Goal: Complete application form: Complete application form

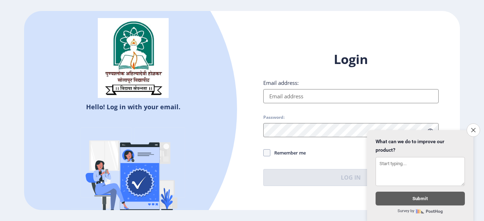
click at [309, 94] on input "Email address:" at bounding box center [350, 96] width 175 height 14
click at [471, 128] on icon "Close survey" at bounding box center [473, 130] width 5 height 5
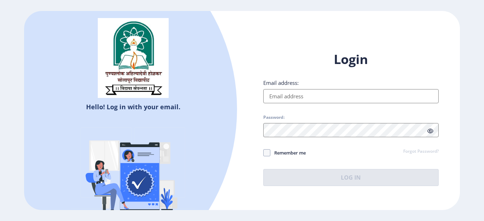
click at [323, 97] on input "Email address:" at bounding box center [350, 96] width 175 height 14
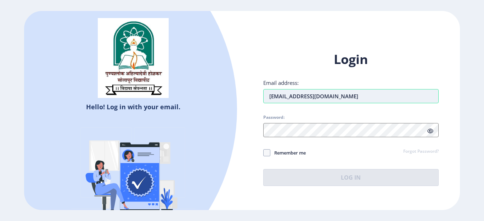
type input "savitabhad1484@gmail.com"
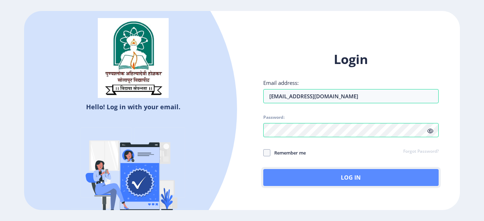
click at [339, 176] on button "Log In" at bounding box center [350, 177] width 175 height 17
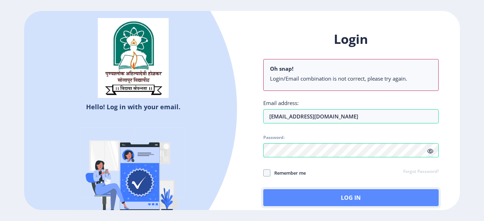
click at [333, 196] on button "Log In" at bounding box center [350, 198] width 175 height 17
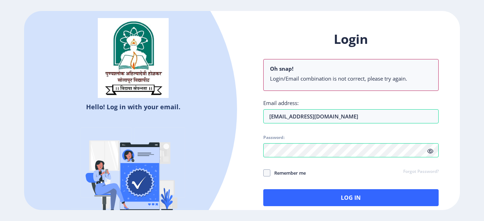
click at [406, 174] on link "Forgot Password?" at bounding box center [420, 172] width 35 height 6
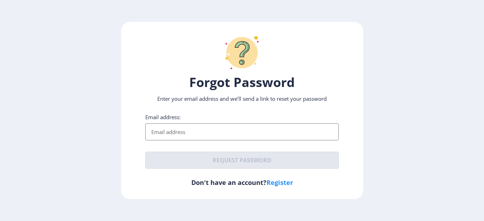
click at [167, 132] on input "Email address:" at bounding box center [242, 132] width 194 height 17
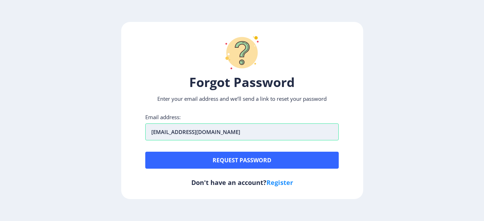
type input "savitabhad1484@gmail.com"
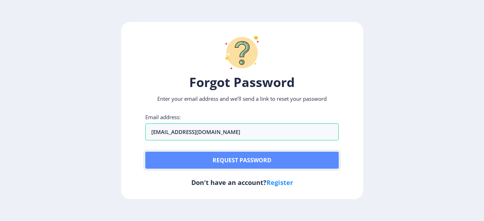
click at [236, 158] on button "Request password" at bounding box center [242, 160] width 194 height 17
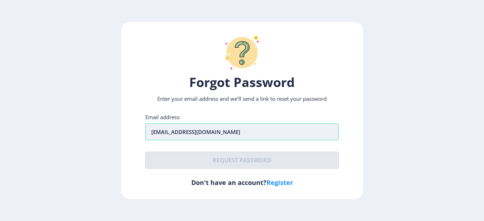
click at [235, 133] on input "[EMAIL_ADDRESS][DOMAIN_NAME]" at bounding box center [242, 132] width 194 height 17
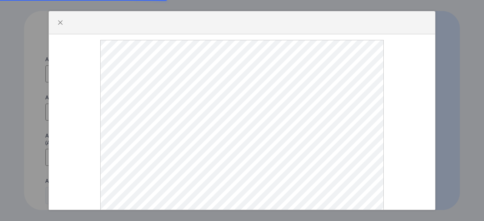
select select
click at [58, 26] on span "button" at bounding box center [60, 23] width 6 height 6
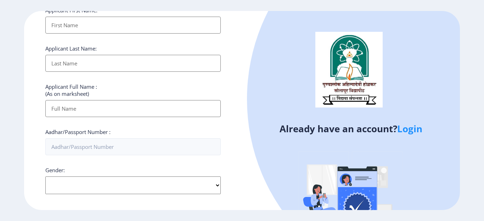
scroll to position [5, 0]
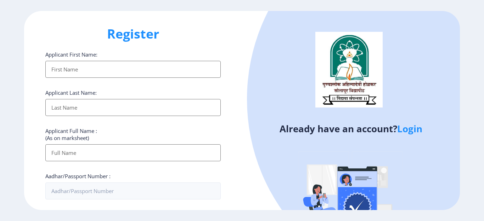
click at [91, 68] on input "Applicant First Name:" at bounding box center [132, 69] width 175 height 17
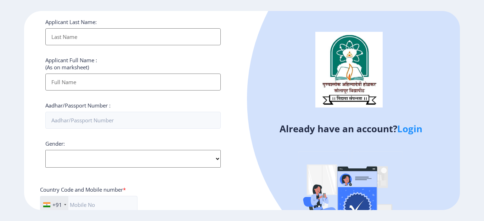
scroll to position [146, 0]
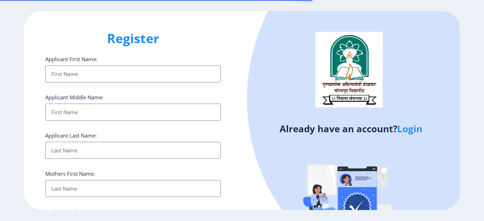
select select
click at [110, 68] on input "Applicant First Name:" at bounding box center [132, 74] width 175 height 17
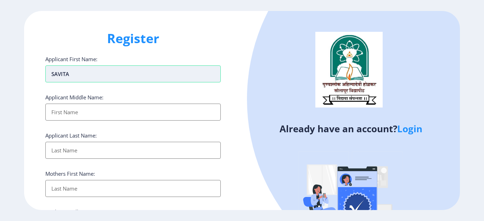
type input "SAVITA"
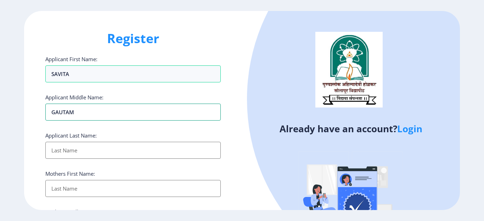
type input "GAUTAM"
type input "BHOSALE"
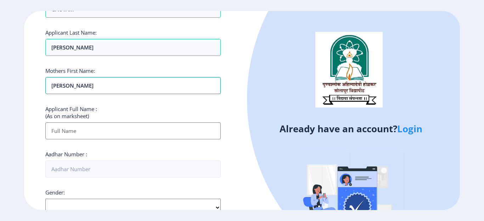
scroll to position [106, 0]
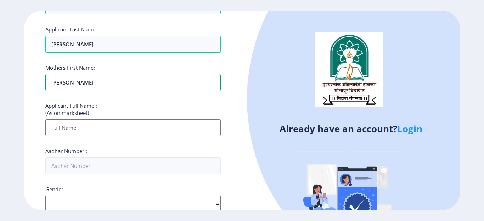
type input "[PERSON_NAME]"
click at [85, 131] on input "Applicant First Name:" at bounding box center [132, 127] width 175 height 17
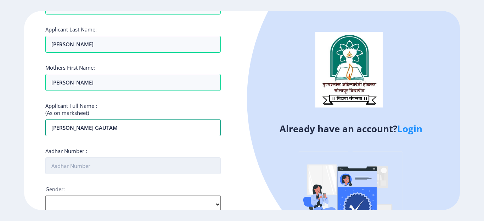
type input "[PERSON_NAME] GAUTAM"
click at [105, 164] on input "Aadhar Number :" at bounding box center [132, 166] width 175 height 17
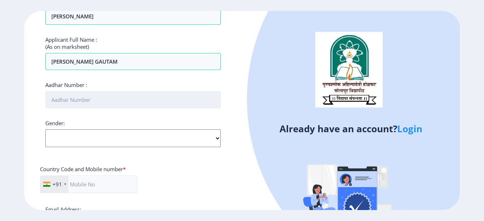
scroll to position [177, 0]
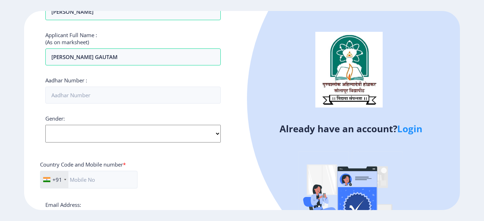
click at [97, 127] on div "Applicant First Name: SAVITA Applicant Middle Name: GAUTAM Applicant Last Name:…" at bounding box center [132, 91] width 175 height 427
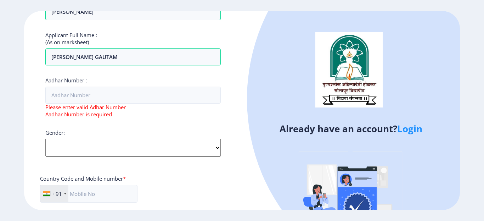
select select "[DEMOGRAPHIC_DATA]"
click at [45, 139] on select "Select Gender [DEMOGRAPHIC_DATA] [DEMOGRAPHIC_DATA] Other" at bounding box center [132, 148] width 175 height 18
click at [40, 102] on div "Register Applicant First Name: SAVITA Applicant Middle Name: GAUTAM Applicant L…" at bounding box center [133, 111] width 218 height 200
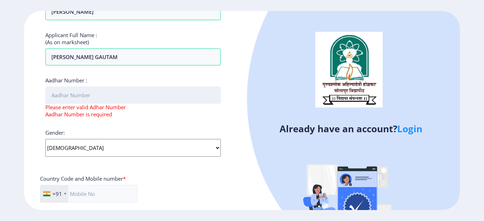
click at [65, 94] on input "Aadhar Number :" at bounding box center [132, 95] width 175 height 17
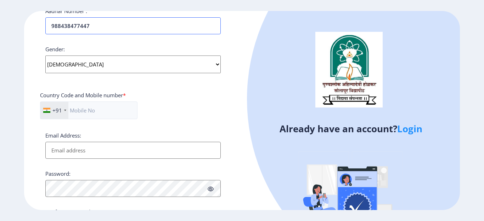
scroll to position [248, 0]
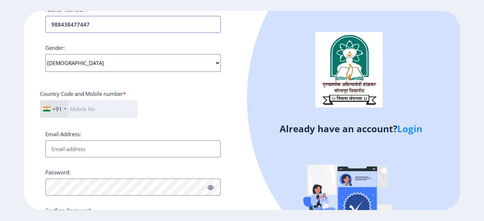
type input "988438477447"
click at [99, 110] on input "text" at bounding box center [88, 109] width 97 height 18
type input "9970230388"
click at [80, 151] on input "Email Address:" at bounding box center [132, 149] width 175 height 17
type input "[EMAIL_ADDRESS][DOMAIN_NAME]"
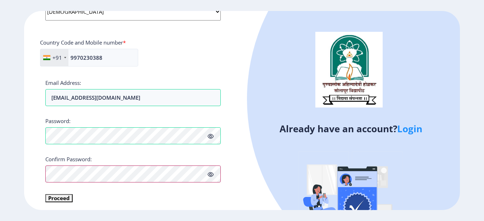
scroll to position [302, 0]
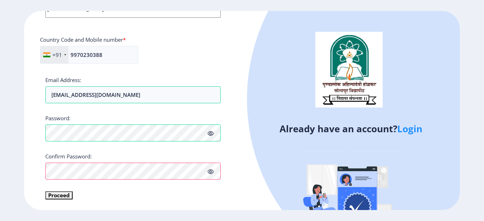
click at [212, 173] on icon at bounding box center [211, 171] width 6 height 5
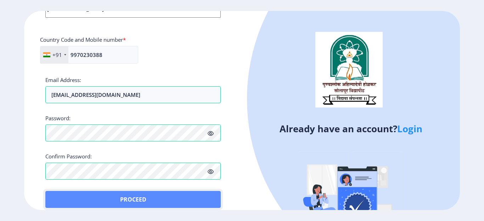
click at [133, 204] on button "Proceed" at bounding box center [132, 199] width 175 height 17
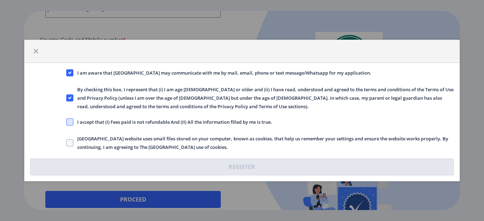
click at [73, 123] on span at bounding box center [69, 122] width 7 height 7
click at [67, 123] on input "I accept that (I) Fees paid is not refundable And (II) All the information fill…" at bounding box center [66, 122] width 0 height 0
checkbox input "true"
click at [72, 143] on span at bounding box center [69, 143] width 7 height 7
click at [67, 143] on input "Solapur University website uses small files stored on your computer, known as c…" at bounding box center [66, 143] width 0 height 0
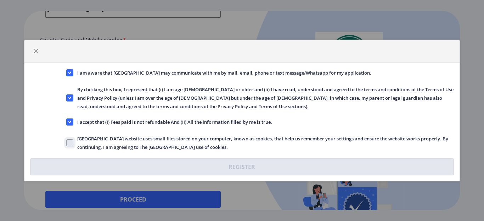
checkbox input "true"
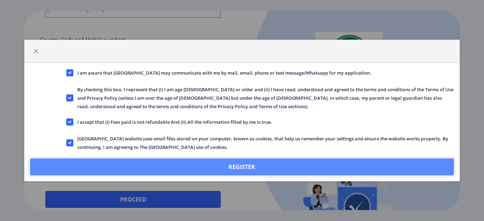
click at [242, 164] on button "Register" at bounding box center [242, 167] width 424 height 17
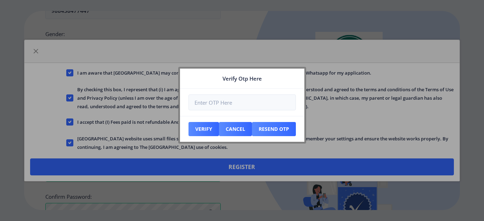
scroll to position [343, 0]
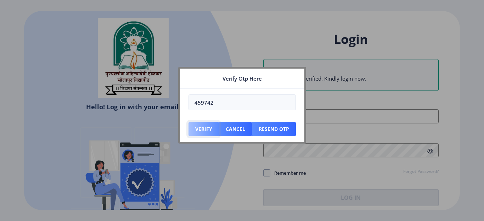
click at [198, 134] on button "Verify" at bounding box center [204, 129] width 30 height 14
click at [199, 128] on button "Verify" at bounding box center [204, 129] width 30 height 14
click at [219, 129] on button "Resend Otp" at bounding box center [204, 129] width 30 height 14
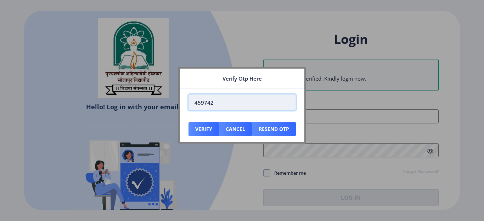
click at [218, 102] on input "459742" at bounding box center [242, 103] width 107 height 16
type input "4"
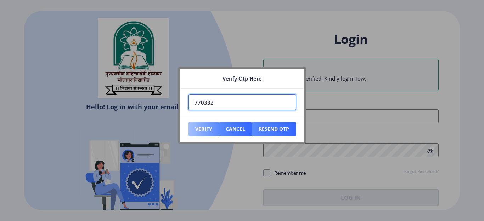
type input "770332"
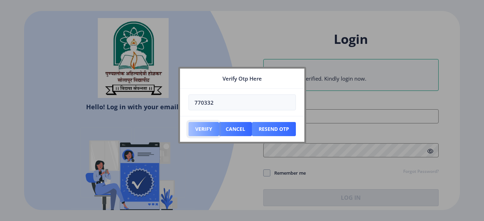
click at [211, 127] on button "Verify" at bounding box center [204, 129] width 30 height 14
click at [200, 130] on button "Verify" at bounding box center [204, 129] width 30 height 14
click at [200, 132] on button "Verify" at bounding box center [204, 129] width 30 height 14
click at [396, 125] on div at bounding box center [242, 110] width 484 height 221
click at [219, 130] on button "Cancel" at bounding box center [204, 129] width 30 height 14
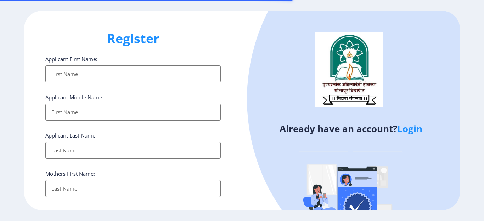
select select
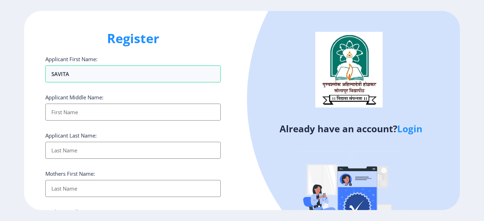
type input "SAVITA"
type input "A"
type input "GAUTAM"
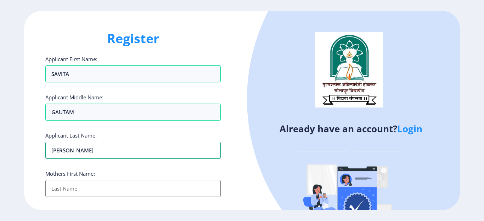
type input "[PERSON_NAME]"
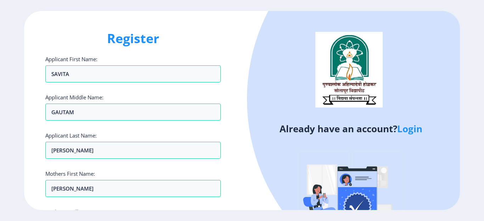
scroll to position [124, 0]
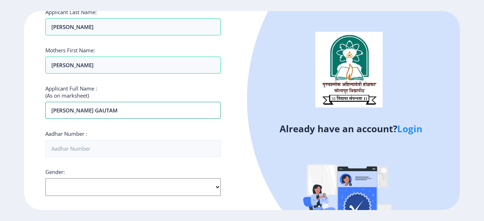
type input "[PERSON_NAME] GAUTAM"
type input "988438477447"
click at [153, 189] on select "Select Gender [DEMOGRAPHIC_DATA] [DEMOGRAPHIC_DATA] Other" at bounding box center [132, 188] width 175 height 18
select select "[DEMOGRAPHIC_DATA]"
click at [45, 179] on select "Select Gender [DEMOGRAPHIC_DATA] [DEMOGRAPHIC_DATA] Other" at bounding box center [132, 188] width 175 height 18
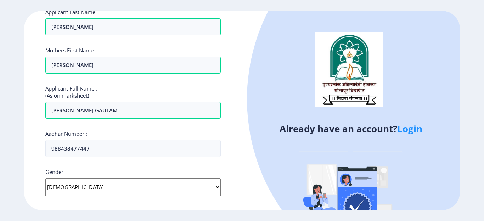
scroll to position [230, 0]
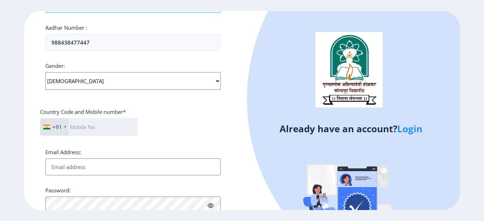
click at [87, 127] on input "text" at bounding box center [88, 127] width 97 height 18
type input "9970230388"
click at [74, 170] on input "Email Address:" at bounding box center [132, 167] width 175 height 17
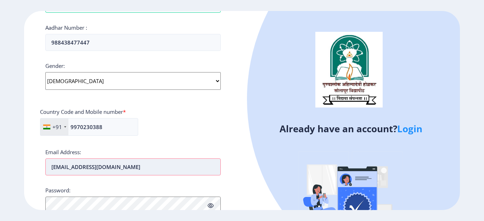
type input "[EMAIL_ADDRESS][DOMAIN_NAME]"
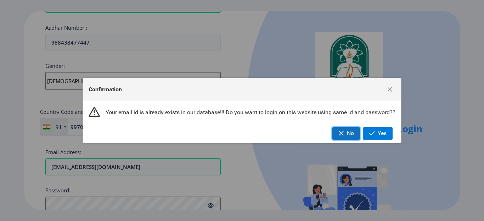
click at [352, 135] on span "No" at bounding box center [350, 133] width 7 height 6
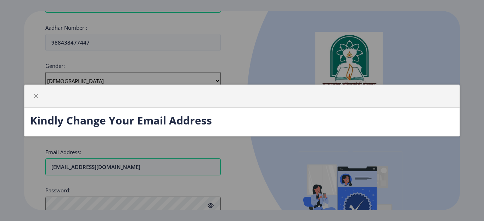
click at [245, 116] on h3 "Kindly Change Your Email Address" at bounding box center [242, 121] width 424 height 14
click at [37, 98] on span "button" at bounding box center [36, 97] width 6 height 6
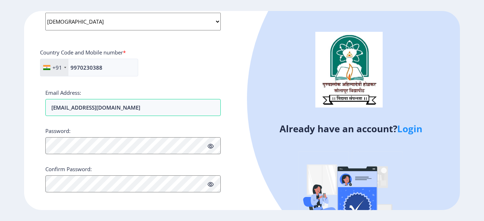
scroll to position [294, 0]
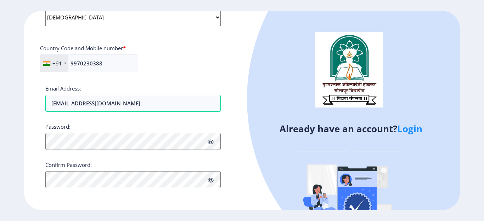
click at [415, 129] on link "Login" at bounding box center [409, 129] width 25 height 13
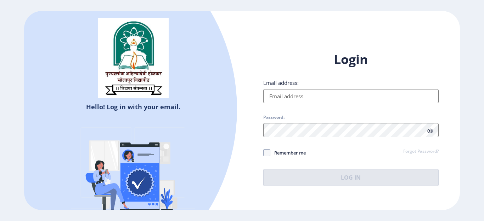
click at [302, 100] on input "Email address:" at bounding box center [350, 96] width 175 height 14
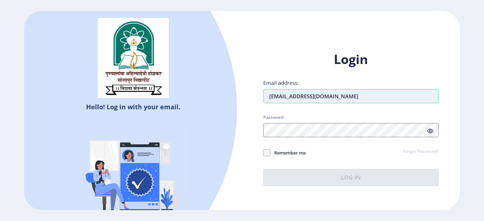
type input "[EMAIL_ADDRESS][DOMAIN_NAME]"
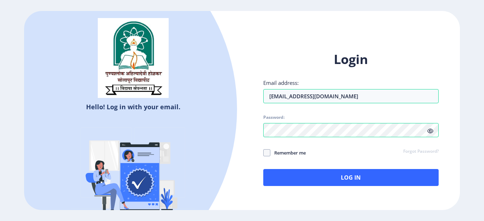
click at [427, 131] on icon at bounding box center [430, 131] width 6 height 5
click at [234, 157] on div "Hello! Log in with your email. Don't have an account? Register Login Email addr…" at bounding box center [242, 111] width 436 height 200
click at [310, 168] on div "Login Email address: [EMAIL_ADDRESS][DOMAIN_NAME] Password: Remember me Forgot …" at bounding box center [350, 118] width 175 height 135
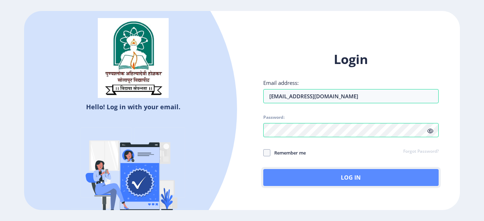
click at [310, 179] on button "Log In" at bounding box center [350, 177] width 175 height 17
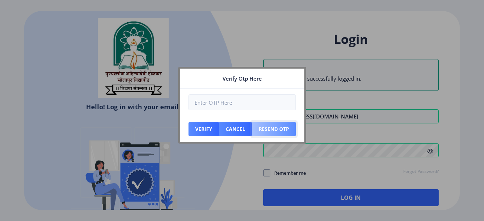
click at [219, 133] on button "Resend Otp" at bounding box center [204, 129] width 30 height 14
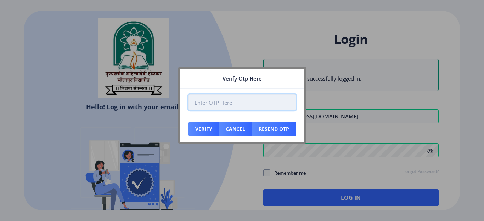
click at [235, 106] on input "number" at bounding box center [242, 103] width 107 height 16
type input "730647"
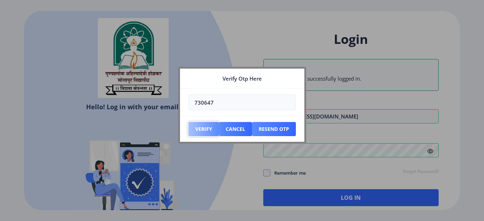
click at [204, 128] on button "Verify" at bounding box center [204, 129] width 30 height 14
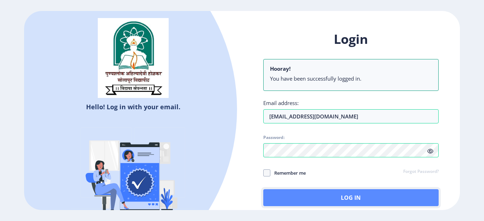
click at [349, 196] on button "Log In" at bounding box center [350, 198] width 175 height 17
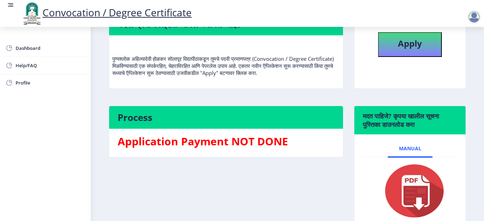
scroll to position [58, 0]
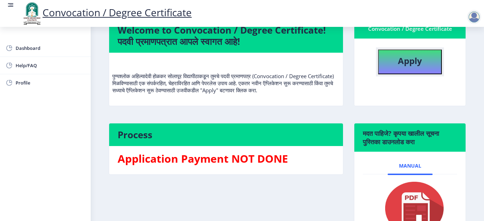
click at [411, 65] on b "Apply" at bounding box center [410, 61] width 24 height 12
select select
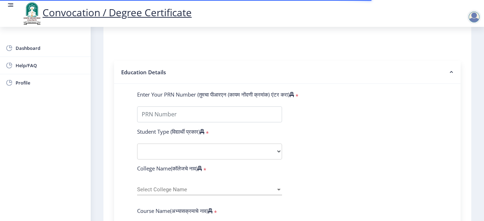
scroll to position [142, 0]
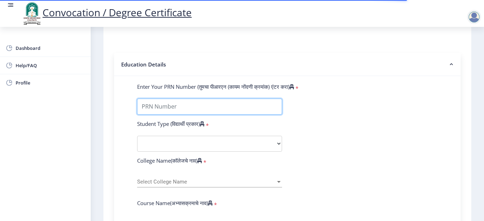
click at [218, 106] on input "Enter Your PRN Number (तुमचा पीआरएन (कायम नोंदणी क्रमांक) एंटर करा)" at bounding box center [209, 107] width 145 height 16
type input "2012032500219241"
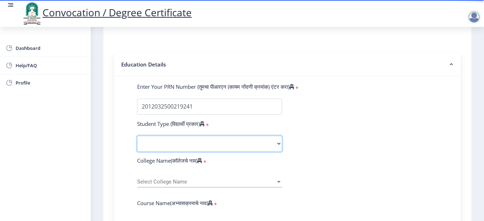
drag, startPoint x: 237, startPoint y: 151, endPoint x: 242, endPoint y: 146, distance: 7.0
click at [237, 151] on select "Select Student Type Regular External" at bounding box center [209, 144] width 145 height 16
select select "Regular"
click at [137, 136] on select "Select Student Type Regular External" at bounding box center [209, 144] width 145 height 16
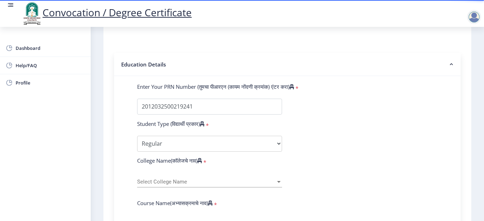
click at [190, 184] on span "Select College Name" at bounding box center [206, 182] width 139 height 6
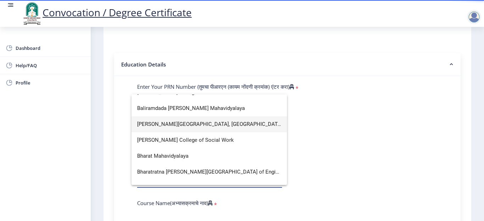
scroll to position [177, 0]
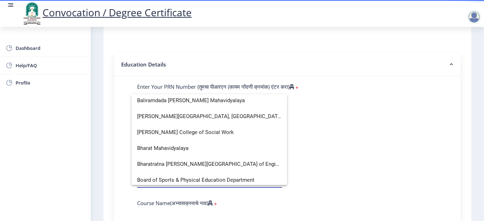
click at [347, 150] on div at bounding box center [242, 110] width 484 height 221
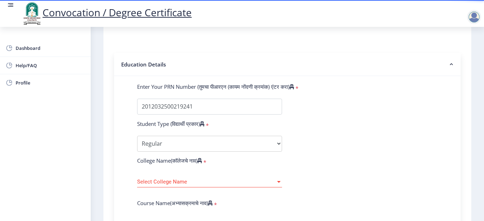
click at [211, 182] on span "Select College Name" at bounding box center [206, 182] width 139 height 6
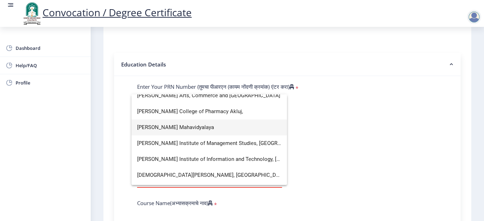
scroll to position [1685, 0]
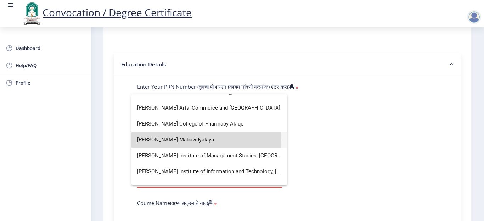
click at [187, 140] on span "[PERSON_NAME] Mahavidyalaya" at bounding box center [209, 140] width 144 height 16
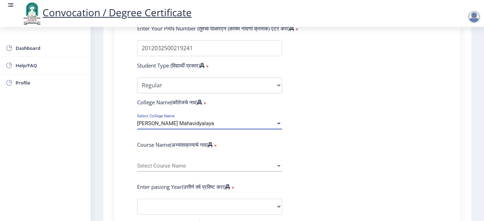
scroll to position [213, 0]
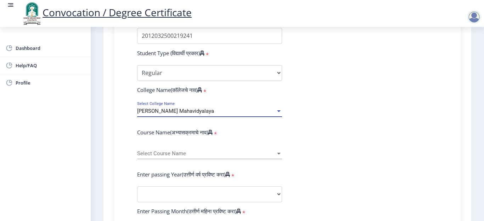
click at [219, 158] on div "Select Course Name Select Course Name" at bounding box center [209, 152] width 145 height 15
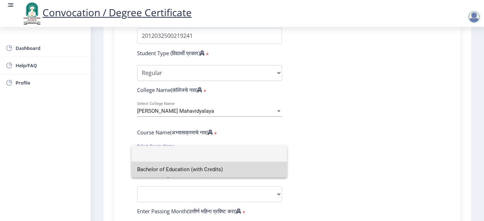
click at [180, 171] on span "Bachelor of Education (with Credits)" at bounding box center [209, 170] width 144 height 16
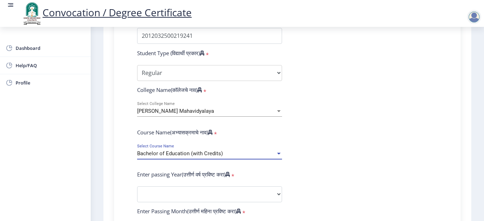
scroll to position [284, 0]
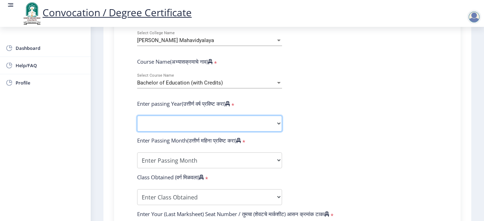
click at [203, 125] on select "2025 2024 2023 2022 2021 2020 2019 2018 2017 2016 2015 2014 2013 2012 2011 2010…" at bounding box center [209, 124] width 145 height 16
click at [137, 116] on select "2025 2024 2023 2022 2021 2020 2019 2018 2017 2016 2015 2014 2013 2012 2011 2010…" at bounding box center [209, 124] width 145 height 16
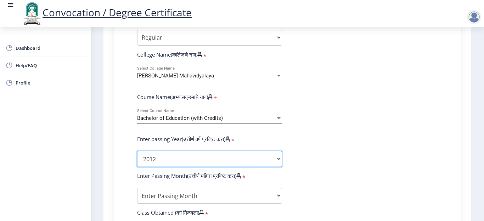
click at [152, 163] on select "2025 2024 2023 2022 2021 2020 2019 2018 2017 2016 2015 2014 2013 2012 2011 2010…" at bounding box center [209, 159] width 145 height 16
select select "2013"
click at [137, 151] on select "2025 2024 2023 2022 2021 2020 2019 2018 2017 2016 2015 2014 2013 2012 2011 2010…" at bounding box center [209, 159] width 145 height 16
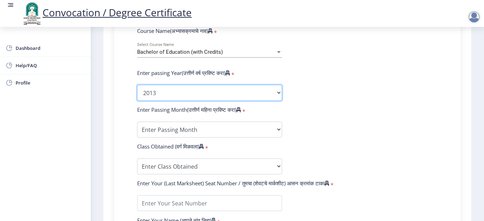
scroll to position [319, 0]
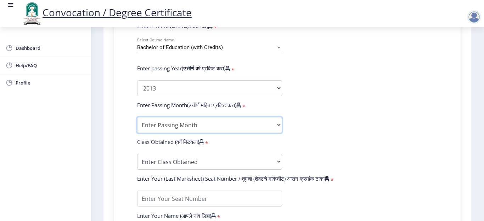
click at [194, 129] on select "Enter Passing Month March April May October November December" at bounding box center [209, 125] width 145 height 16
select select "March"
click at [137, 117] on select "Enter Passing Month March April May October November December" at bounding box center [209, 125] width 145 height 16
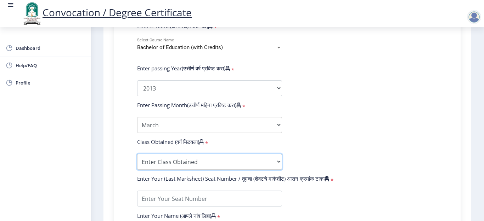
click at [202, 166] on select "Enter Class Obtained FIRST CLASS WITH DISTINCTION FIRST CLASS HIGHER SECOND CLA…" at bounding box center [209, 162] width 145 height 16
select select "FIRST CLASS"
click at [137, 154] on select "Enter Class Obtained FIRST CLASS WITH DISTINCTION FIRST CLASS HIGHER SECOND CLA…" at bounding box center [209, 162] width 145 height 16
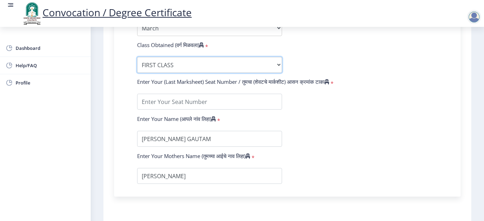
scroll to position [425, 0]
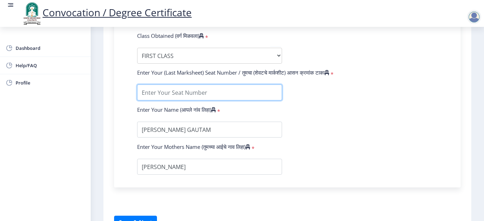
click at [183, 96] on input "textarea" at bounding box center [209, 93] width 145 height 16
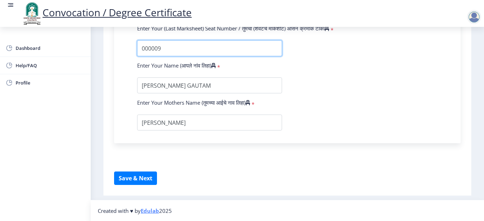
scroll to position [470, 0]
type input "000009"
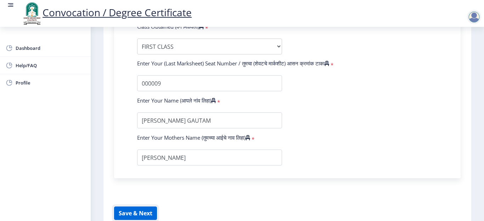
click at [134, 212] on button "Save & Next" at bounding box center [135, 213] width 43 height 13
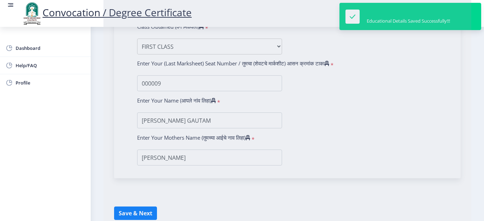
select select
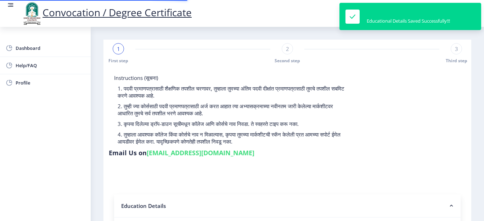
type input "2012032500219241"
select select "Regular"
select select "2013"
select select "March"
select select "FIRST CLASS"
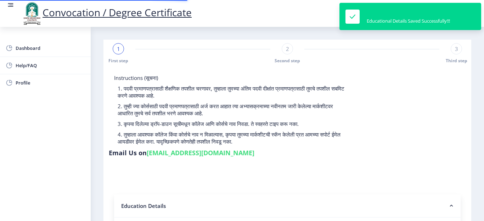
type input "000009"
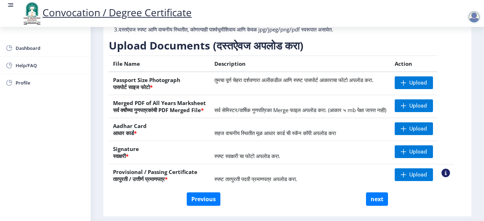
scroll to position [136, 0]
